Goal: Task Accomplishment & Management: Use online tool/utility

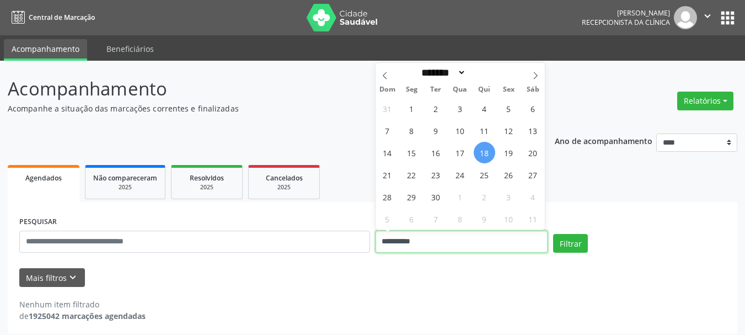
click at [483, 244] on input "**********" at bounding box center [461, 241] width 173 height 22
click at [506, 157] on span "19" at bounding box center [508, 152] width 21 height 21
type input "**********"
click at [506, 157] on span "19" at bounding box center [508, 152] width 21 height 21
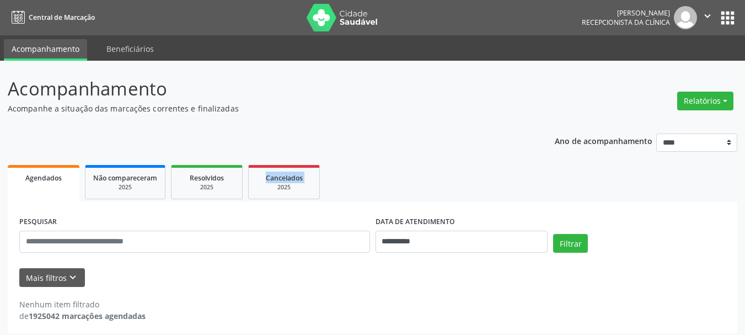
click at [506, 157] on div "**********" at bounding box center [372, 230] width 729 height 208
click at [573, 236] on button "Filtrar" at bounding box center [570, 243] width 35 height 19
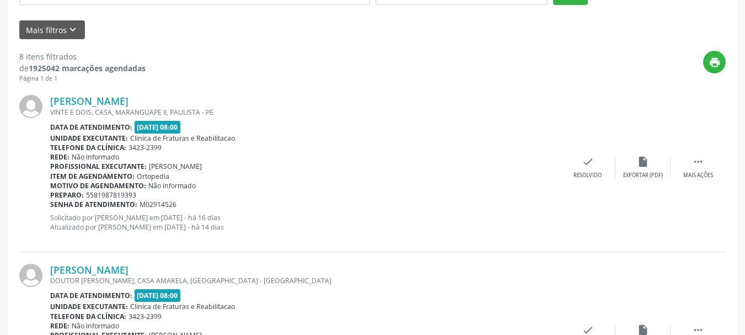
scroll to position [259, 0]
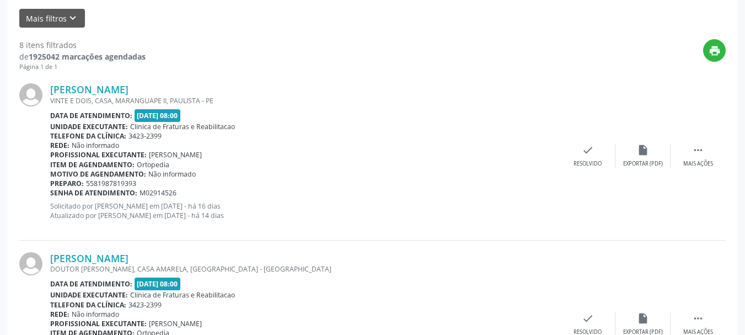
drag, startPoint x: 47, startPoint y: 88, endPoint x: 157, endPoint y: 88, distance: 110.3
click at [157, 88] on div "[PERSON_NAME] VINTE E DOIS, CASA, MARANGUAPE II, PAULISTA - PE Data de atendime…" at bounding box center [372, 156] width 706 height 168
copy div "[PERSON_NAME]"
click at [266, 67] on div "print" at bounding box center [436, 55] width 580 height 33
click at [236, 69] on div "print" at bounding box center [436, 55] width 580 height 33
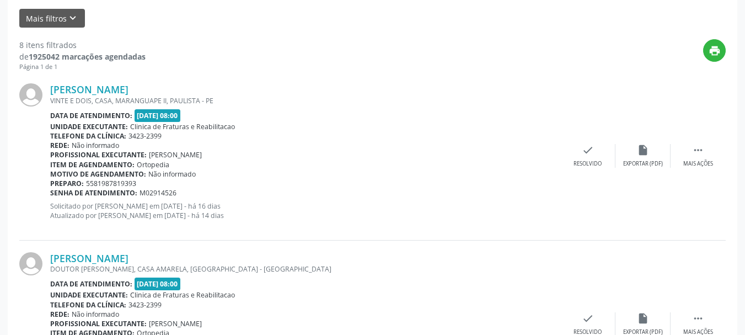
click at [225, 61] on div "print" at bounding box center [436, 55] width 580 height 33
drag, startPoint x: 49, startPoint y: 89, endPoint x: 156, endPoint y: 91, distance: 107.5
click at [156, 91] on div "[PERSON_NAME] VINTE E DOIS, CASA, MARANGUAPE II, PAULISTA - PE Data de atendime…" at bounding box center [372, 156] width 706 height 168
copy div "[PERSON_NAME]"
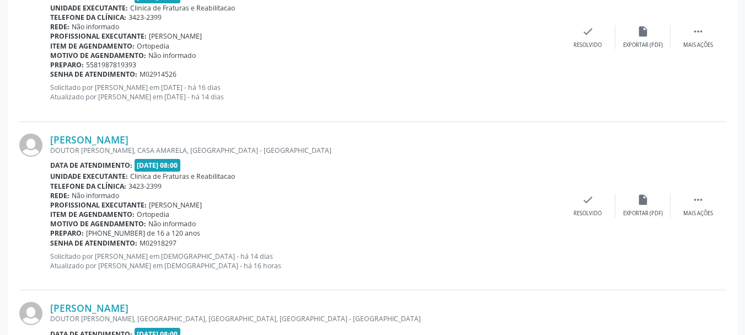
scroll to position [424, 0]
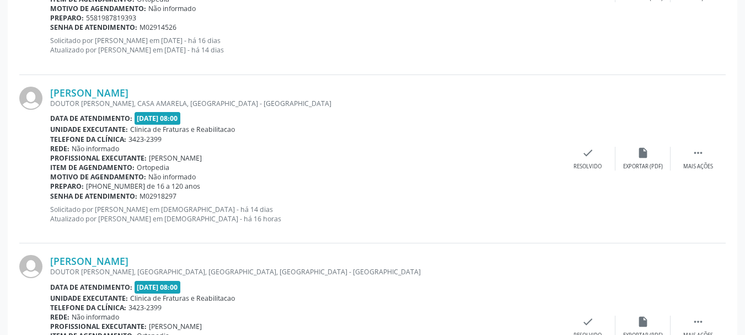
drag, startPoint x: 49, startPoint y: 93, endPoint x: 226, endPoint y: 93, distance: 177.0
click at [226, 93] on div "[PERSON_NAME] DOUTOR [PERSON_NAME], [GEOGRAPHIC_DATA], [GEOGRAPHIC_DATA] - [GEO…" at bounding box center [372, 159] width 706 height 168
copy div "[PERSON_NAME]"
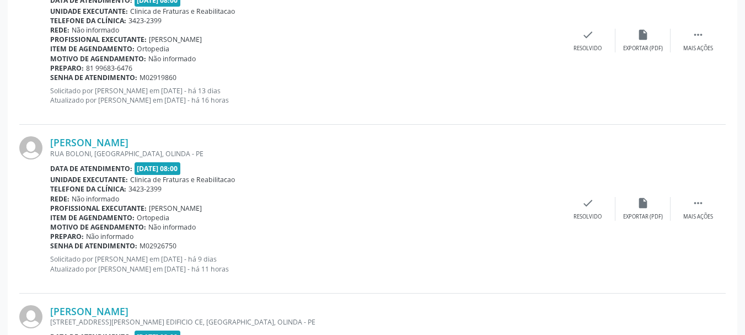
scroll to position [755, 0]
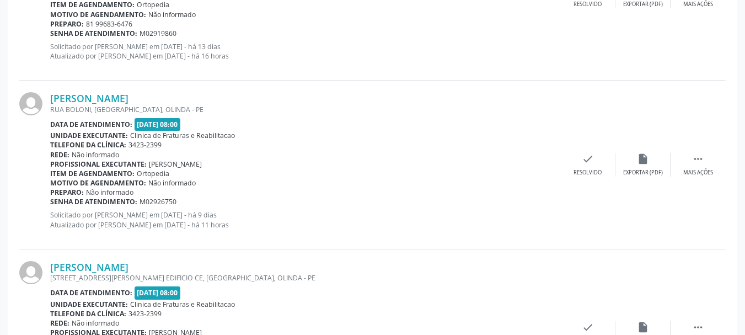
drag, startPoint x: 48, startPoint y: 97, endPoint x: 202, endPoint y: 99, distance: 153.8
click at [202, 99] on div "[PERSON_NAME] [GEOGRAPHIC_DATA], [GEOGRAPHIC_DATA], OLINDA - PE Data de atendim…" at bounding box center [372, 164] width 706 height 168
copy div "[PERSON_NAME]"
click at [320, 238] on div "[PERSON_NAME] [GEOGRAPHIC_DATA], [GEOGRAPHIC_DATA], OLINDA - PE Data de atendim…" at bounding box center [372, 164] width 706 height 168
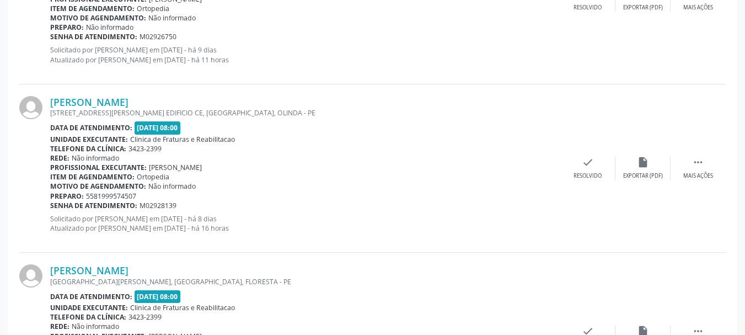
scroll to position [921, 0]
drag, startPoint x: 46, startPoint y: 101, endPoint x: 156, endPoint y: 100, distance: 110.3
click at [162, 101] on div "[PERSON_NAME] [STREET_ADDRESS][PERSON_NAME] EDIFICIO CE, [GEOGRAPHIC_DATA], [GE…" at bounding box center [372, 168] width 706 height 168
copy div "[PERSON_NAME]"
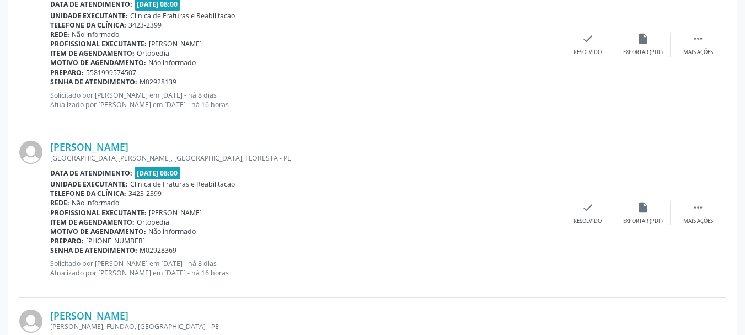
scroll to position [1086, 0]
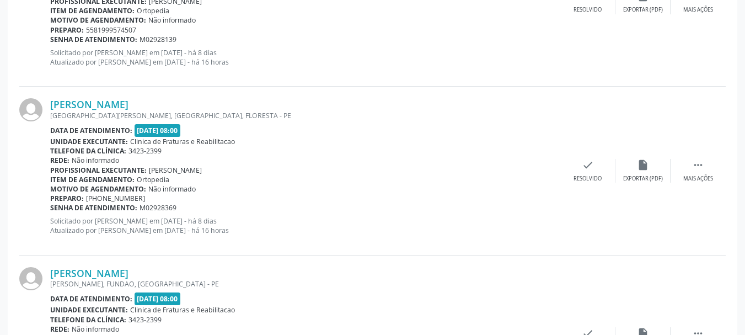
drag, startPoint x: 50, startPoint y: 101, endPoint x: 161, endPoint y: 104, distance: 111.4
click at [161, 104] on div "[PERSON_NAME] [GEOGRAPHIC_DATA][PERSON_NAME], [GEOGRAPHIC_DATA], [GEOGRAPHIC_DA…" at bounding box center [372, 171] width 706 height 168
click at [244, 184] on div "Motivo de agendamento: Não informado" at bounding box center [305, 188] width 510 height 9
drag, startPoint x: 47, startPoint y: 104, endPoint x: 150, endPoint y: 104, distance: 103.1
click at [150, 104] on div "[PERSON_NAME] [GEOGRAPHIC_DATA][PERSON_NAME], [GEOGRAPHIC_DATA], [GEOGRAPHIC_DA…" at bounding box center [372, 171] width 706 height 168
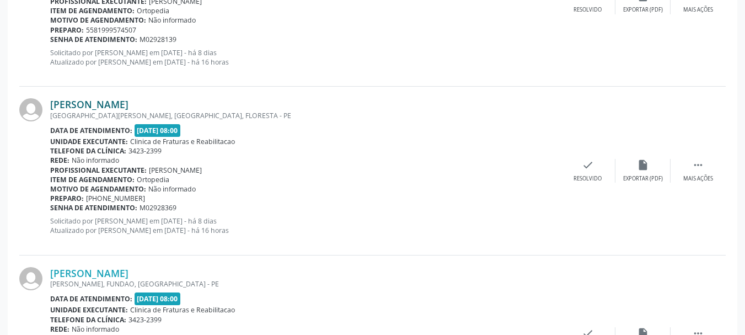
copy div "[PERSON_NAME]"
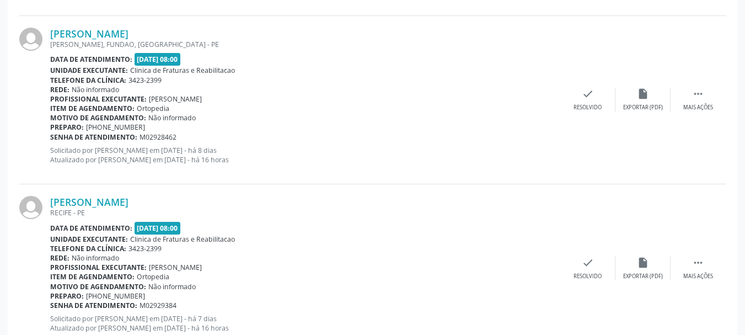
scroll to position [1307, 0]
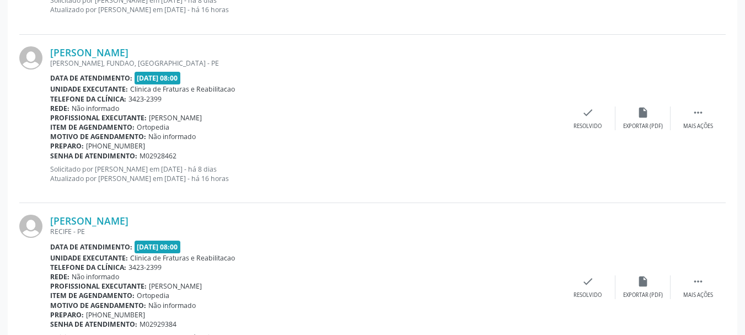
drag, startPoint x: 47, startPoint y: 52, endPoint x: 195, endPoint y: 53, distance: 148.3
click at [195, 53] on div "[PERSON_NAME] [PERSON_NAME], FUNDAO, [GEOGRAPHIC_DATA] - [GEOGRAPHIC_DATA] Data…" at bounding box center [372, 119] width 706 height 168
copy div "[PERSON_NAME]"
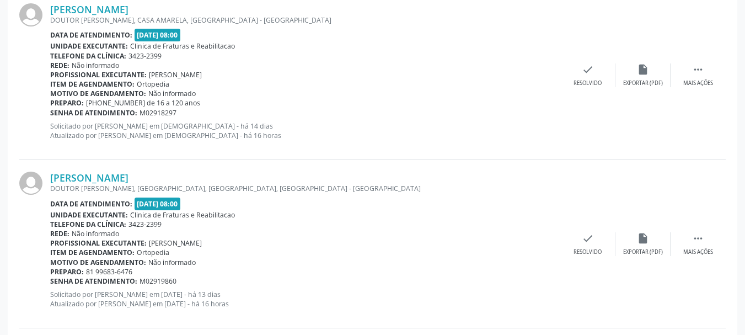
scroll to position [535, 0]
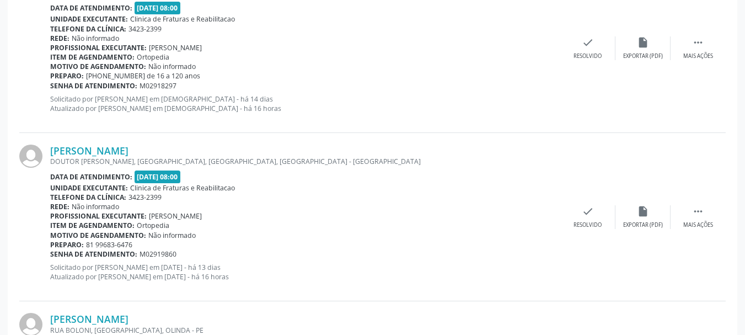
drag, startPoint x: 46, startPoint y: 146, endPoint x: 214, endPoint y: 253, distance: 199.3
click at [214, 253] on div "[PERSON_NAME] DOUTOR [PERSON_NAME], [GEOGRAPHIC_DATA], [GEOGRAPHIC_DATA], [GEOG…" at bounding box center [372, 217] width 706 height 168
copy div "[PERSON_NAME] DOUTOR [PERSON_NAME], CASA A, [GEOGRAPHIC_DATA], [GEOGRAPHIC_DATA…"
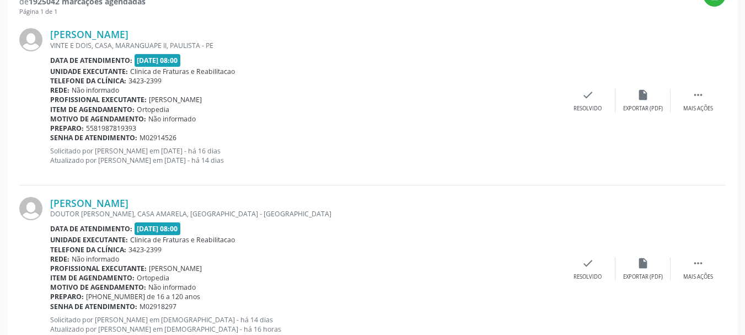
scroll to position [369, 0]
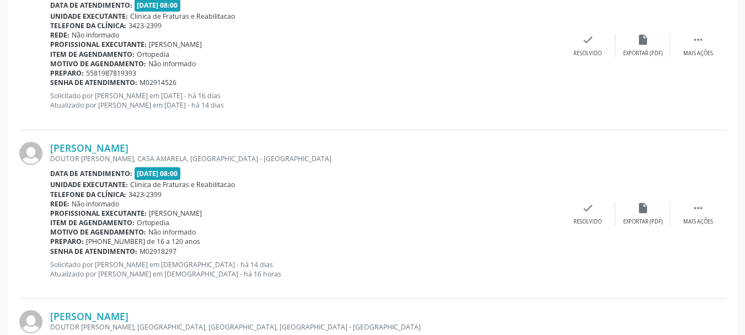
click at [186, 204] on div "Rede: Não informado" at bounding box center [305, 203] width 510 height 9
click at [240, 128] on div "[PERSON_NAME] VINTE E DOIS, CASA, MARANGUAPE II, PAULISTA - PE Data de atendime…" at bounding box center [372, 45] width 706 height 168
